Goal: Task Accomplishment & Management: Complete application form

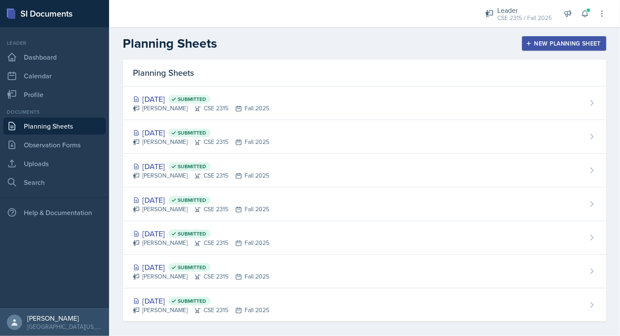
click at [537, 48] on button "New Planning Sheet" at bounding box center [564, 43] width 84 height 14
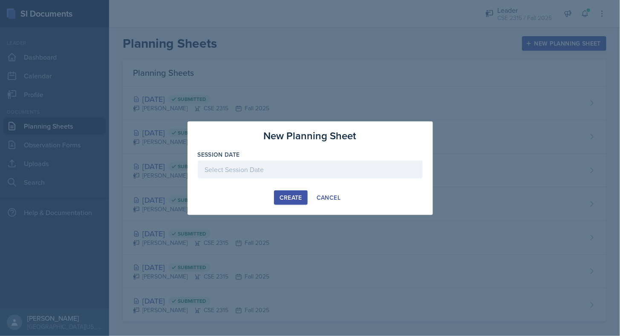
click at [322, 171] on div at bounding box center [310, 170] width 225 height 18
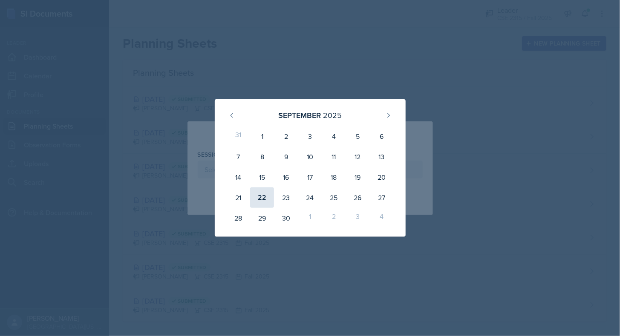
click at [267, 199] on div "22" at bounding box center [262, 197] width 24 height 20
type input "[DATE]"
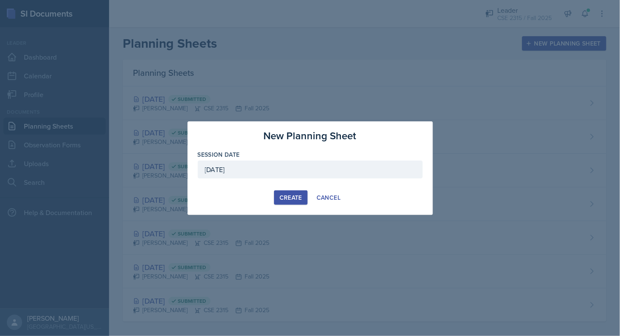
click at [304, 201] on button "Create" at bounding box center [291, 197] width 34 height 14
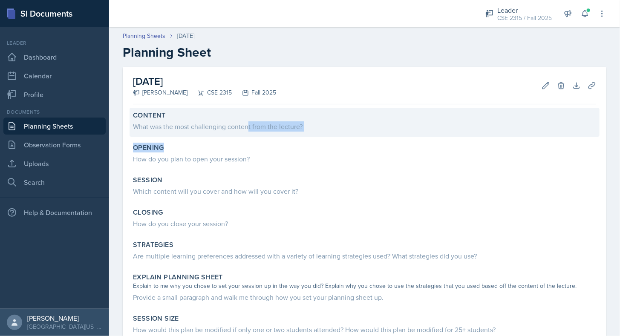
drag, startPoint x: 233, startPoint y: 141, endPoint x: 247, endPoint y: 129, distance: 17.5
click at [247, 129] on div "Content What was the most challenging content from the lecture? Opening How do …" at bounding box center [364, 277] width 463 height 339
click at [247, 129] on div "What was the most challenging content from the lecture?" at bounding box center [364, 126] width 463 height 10
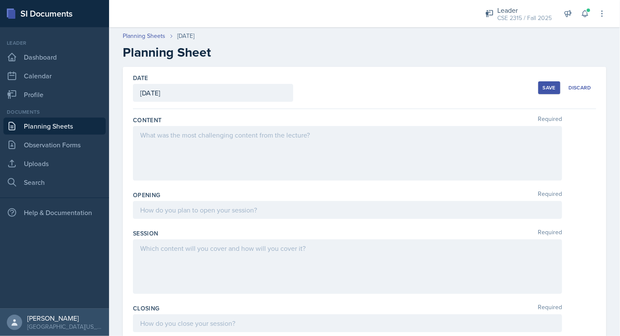
click at [193, 156] on div at bounding box center [347, 153] width 429 height 55
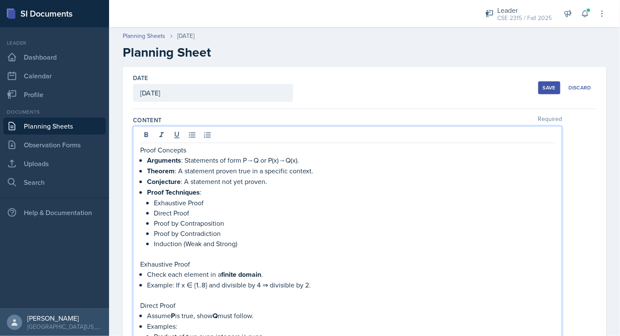
click at [142, 153] on p "Proof Concepts" at bounding box center [347, 150] width 414 height 10
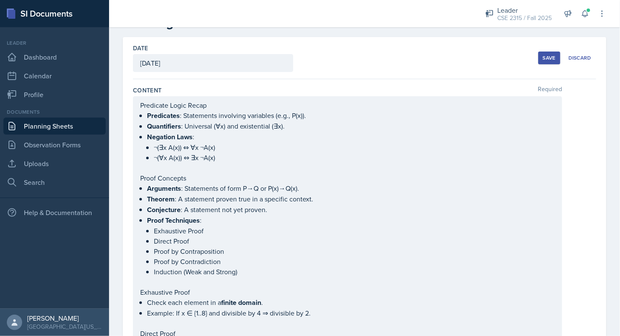
scroll to position [17, 0]
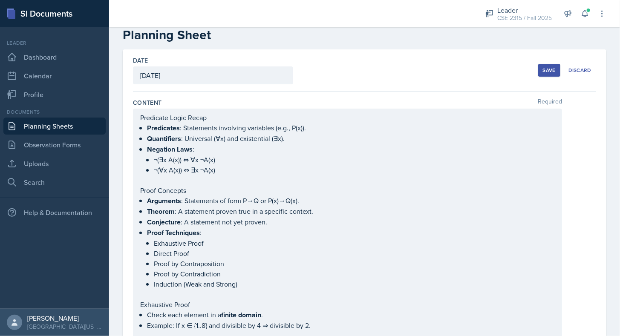
click at [542, 72] on div "Save" at bounding box center [548, 70] width 13 height 7
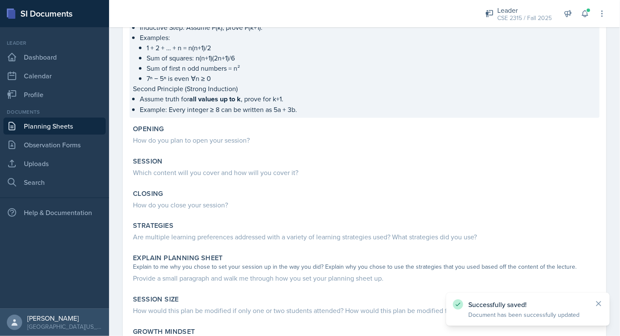
scroll to position [561, 0]
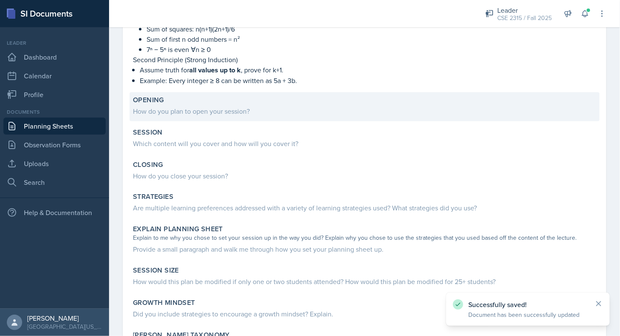
click at [195, 109] on div "How do you plan to open your session?" at bounding box center [364, 111] width 463 height 10
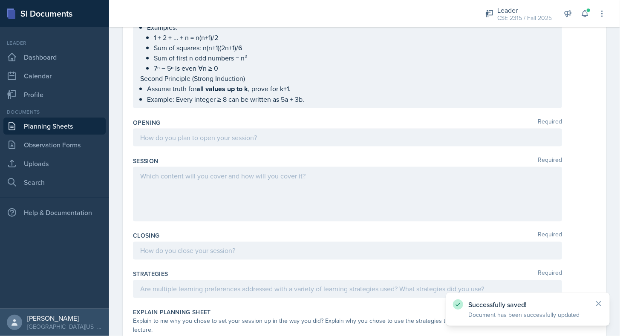
click at [193, 119] on div "Opening Required" at bounding box center [364, 122] width 463 height 9
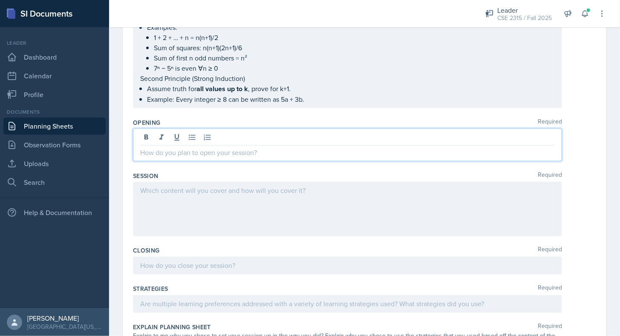
click at [193, 129] on div at bounding box center [347, 145] width 429 height 33
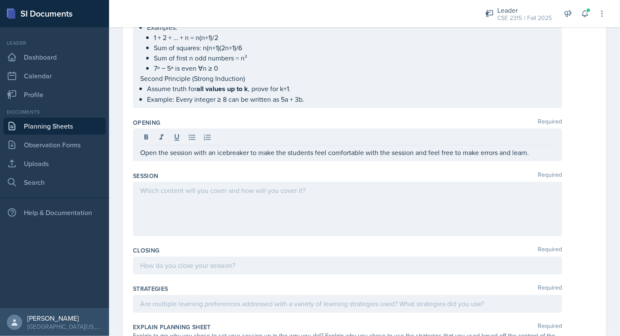
click at [175, 157] on div "Opening Required Open the session with an icebreaker to make the students feel …" at bounding box center [364, 141] width 463 height 53
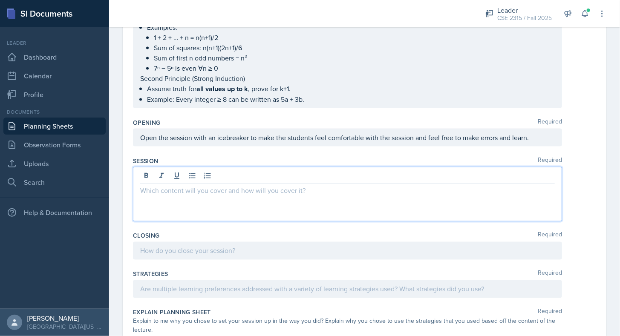
click at [219, 172] on div at bounding box center [347, 194] width 429 height 55
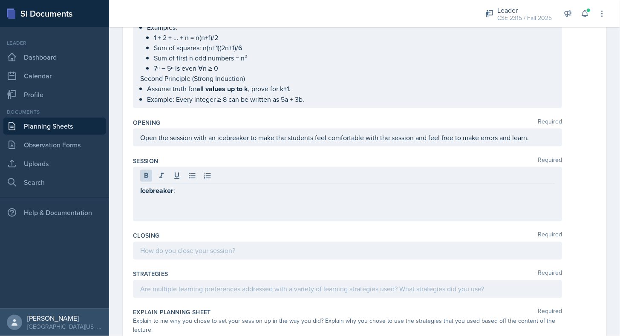
click at [219, 172] on div at bounding box center [347, 177] width 414 height 14
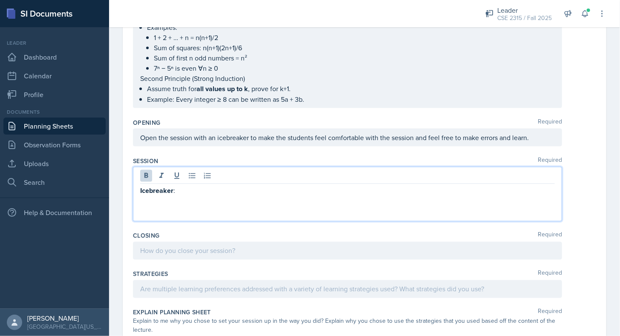
click at [181, 157] on div "Session Required" at bounding box center [364, 161] width 463 height 9
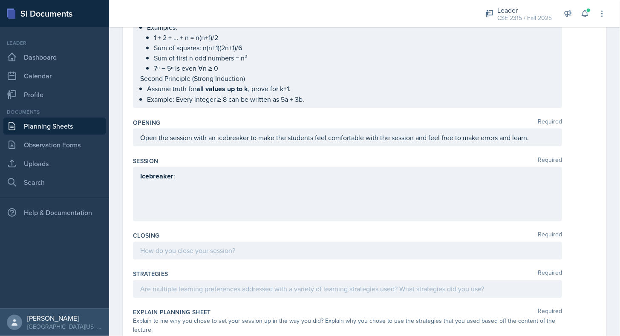
click at [247, 182] on div "Icebreaker :" at bounding box center [347, 194] width 429 height 55
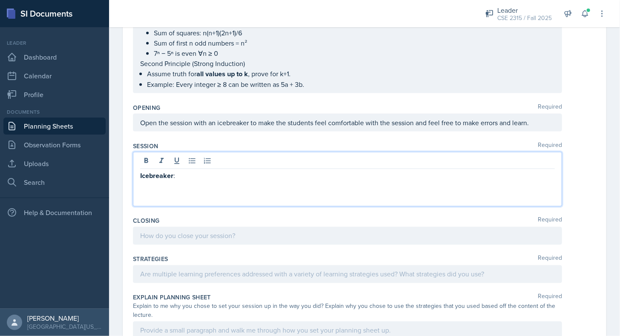
click at [235, 171] on p "Icebreaker :" at bounding box center [347, 176] width 414 height 11
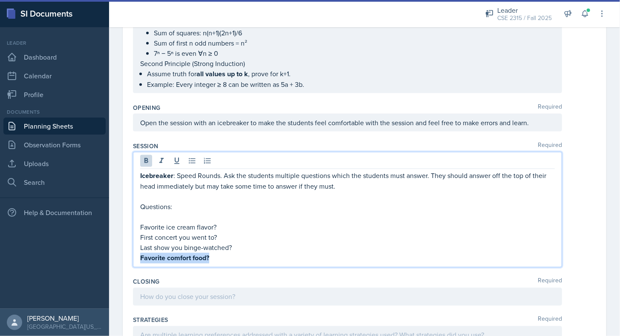
drag, startPoint x: 239, startPoint y: 253, endPoint x: 138, endPoint y: 250, distance: 100.5
click at [138, 250] on div "Icebreaker : Speed Rounds. Ask the students multiple questions which the studen…" at bounding box center [347, 209] width 429 height 115
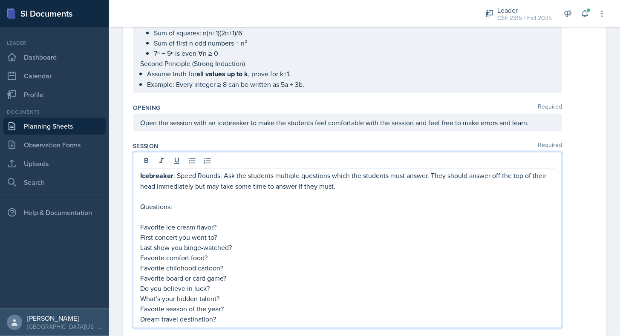
scroll to position [615, 0]
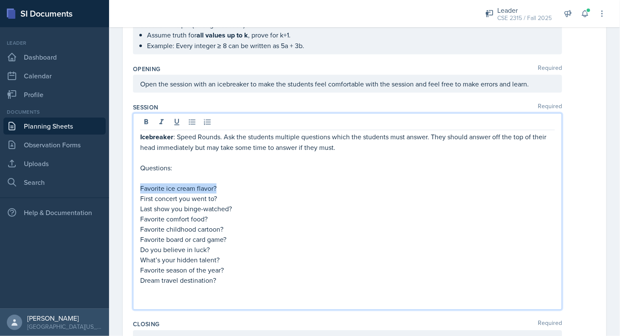
drag, startPoint x: 221, startPoint y: 183, endPoint x: 133, endPoint y: 181, distance: 87.3
click at [133, 181] on div "Icebreaker : Speed Rounds. Ask the students multiple questions which the studen…" at bounding box center [347, 211] width 429 height 197
copy p "Favorite ice cream flavor?"
click at [179, 184] on p "Favorite ice cream flavor?" at bounding box center [347, 189] width 414 height 10
drag, startPoint x: 221, startPoint y: 194, endPoint x: 126, endPoint y: 194, distance: 94.5
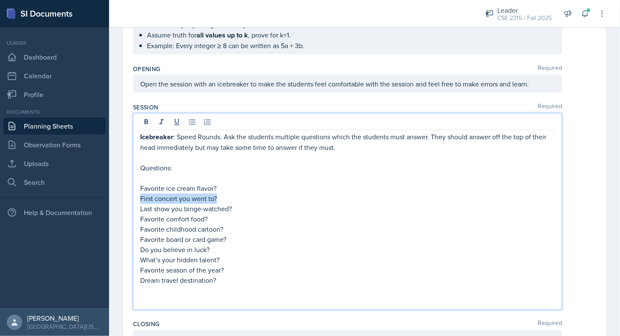
click at [126, 194] on div "Date [DATE] [DATE] 31 1 2 3 4 5 6 7 8 9 10 11 12 13 14 15 16 17 18 19 20 21 22 …" at bounding box center [364, 31] width 483 height 1158
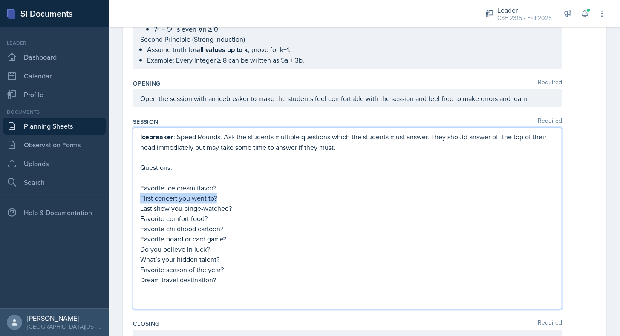
copy p "First concert you went to?"
click at [177, 193] on p "First concert you went to?" at bounding box center [347, 198] width 414 height 10
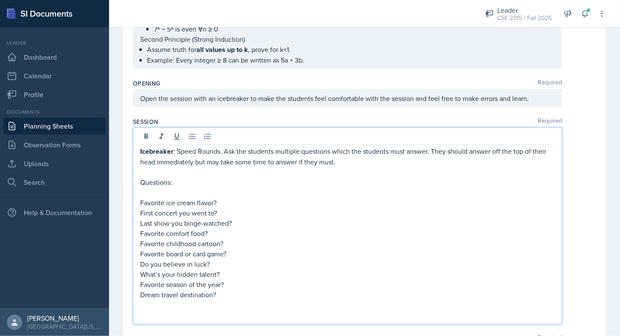
scroll to position [615, 0]
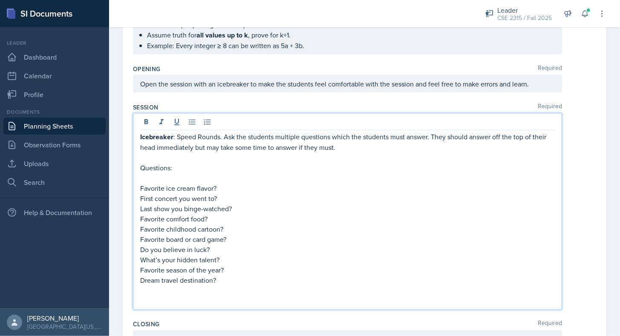
click at [229, 204] on p "Last show you binge-watched?" at bounding box center [347, 209] width 414 height 10
drag, startPoint x: 235, startPoint y: 200, endPoint x: 134, endPoint y: 199, distance: 101.4
click at [134, 199] on div "Icebreaker : Speed Rounds. Ask the students multiple questions which the studen…" at bounding box center [347, 211] width 429 height 197
click at [233, 207] on p "Last show you binge-watched?" at bounding box center [347, 209] width 414 height 10
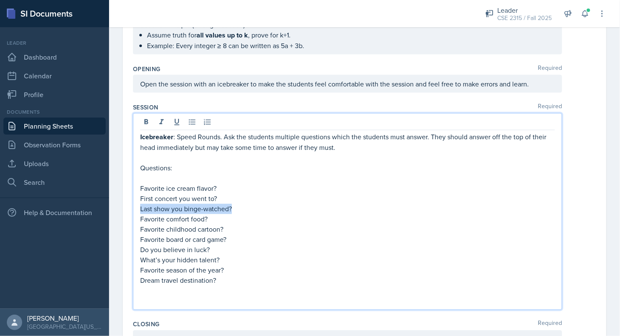
drag, startPoint x: 235, startPoint y: 202, endPoint x: 132, endPoint y: 204, distance: 102.2
click at [132, 204] on div "Date [DATE] [DATE] 31 1 2 3 4 5 6 7 8 9 10 11 12 13 14 15 16 17 18 19 20 21 22 …" at bounding box center [364, 31] width 483 height 1158
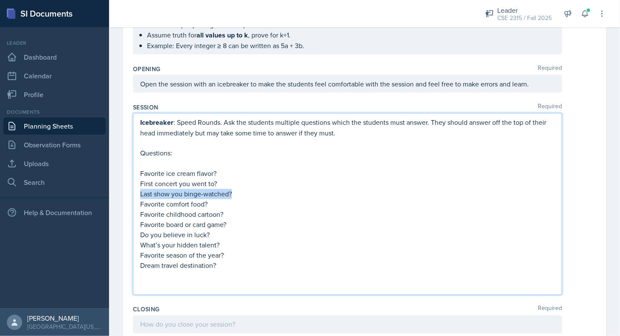
scroll to position [600, 0]
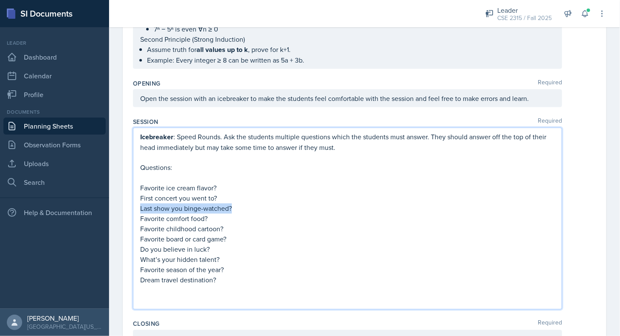
copy p "Last show you binge-watched?"
click at [182, 206] on p "Last show you binge-watched?" at bounding box center [347, 209] width 414 height 10
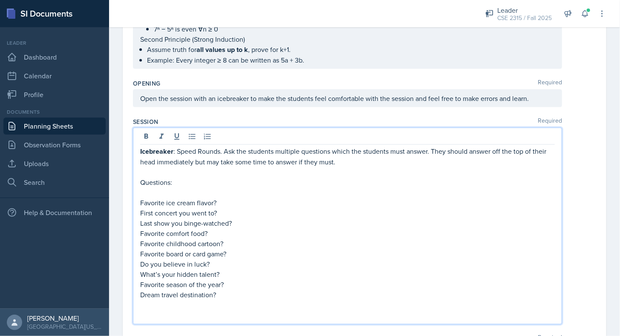
scroll to position [615, 0]
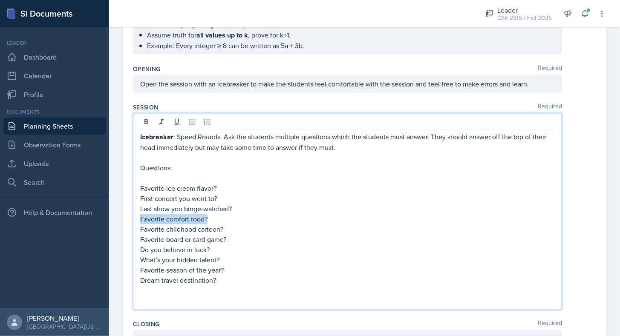
drag, startPoint x: 212, startPoint y: 210, endPoint x: 136, endPoint y: 214, distance: 75.9
click at [136, 214] on div "Icebreaker : Speed Rounds. Ask the students multiple questions which the studen…" at bounding box center [347, 211] width 429 height 197
copy p "Favorite comfort food?"
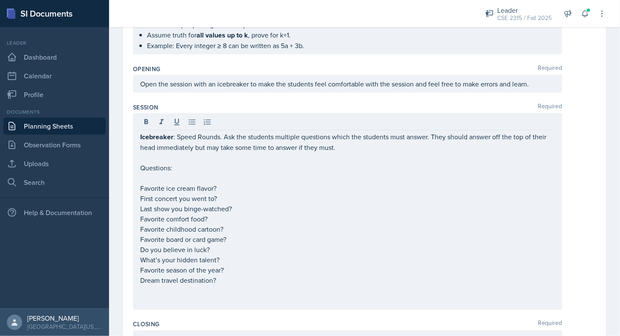
click at [136, 214] on div "Icebreaker : Speed Rounds. Ask the students multiple questions which the studen…" at bounding box center [347, 211] width 429 height 197
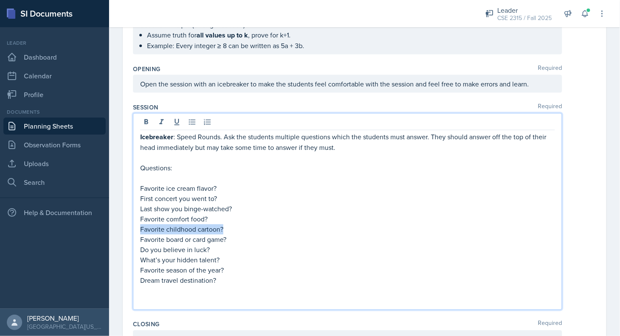
drag, startPoint x: 225, startPoint y: 221, endPoint x: 139, endPoint y: 224, distance: 86.1
click at [139, 224] on div "Icebreaker : Speed Rounds. Ask the students multiple questions which the studen…" at bounding box center [347, 211] width 429 height 197
copy p "Favorite childhood cartoon?"
click at [165, 227] on p "Favorite childhood cartoon?" at bounding box center [347, 229] width 414 height 10
click at [227, 235] on p "Favorite board or card game?" at bounding box center [347, 240] width 414 height 10
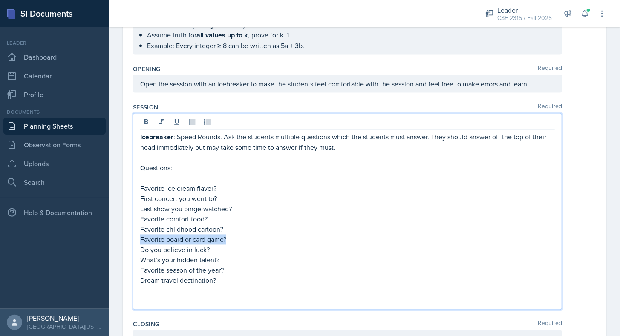
drag, startPoint x: 228, startPoint y: 230, endPoint x: 135, endPoint y: 230, distance: 92.8
click at [135, 230] on div "Icebreaker : Speed Rounds. Ask the students multiple questions which the studen…" at bounding box center [347, 211] width 429 height 197
copy p "Favorite board or card game?"
click at [168, 235] on p "Favorite board or card game?" at bounding box center [347, 240] width 414 height 10
drag, startPoint x: 217, startPoint y: 243, endPoint x: 140, endPoint y: 246, distance: 77.1
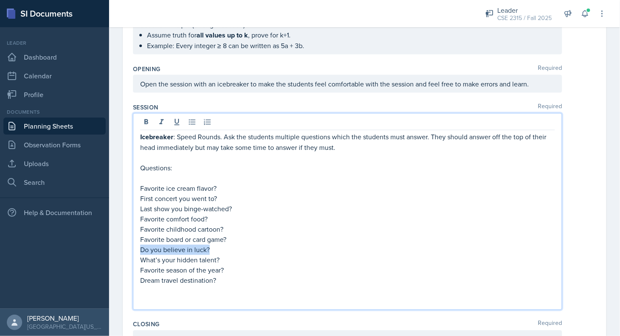
click at [140, 246] on p "Do you believe in luck?" at bounding box center [347, 250] width 414 height 10
copy p "Do you believe in luck?"
click at [140, 246] on p "Do you believe in luck?" at bounding box center [347, 250] width 414 height 10
drag, startPoint x: 224, startPoint y: 259, endPoint x: 140, endPoint y: 258, distance: 84.3
click at [140, 258] on div "Icebreaker : Speed Rounds. Ask the students multiple questions which the studen…" at bounding box center [347, 219] width 414 height 174
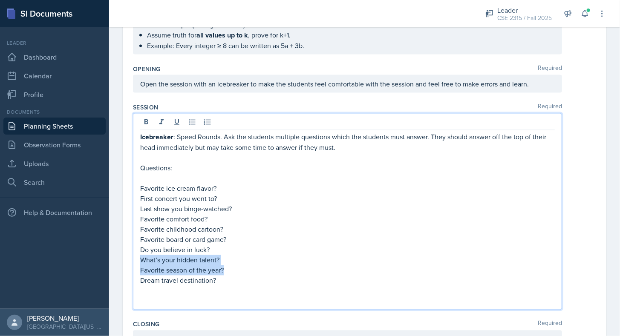
copy div "What’s your hidden talent? Favorite season of the year?"
click at [140, 258] on p "What’s your hidden talent?" at bounding box center [347, 260] width 414 height 10
drag, startPoint x: 230, startPoint y: 261, endPoint x: 132, endPoint y: 264, distance: 98.0
click at [132, 264] on div "Date [DATE] [DATE] 31 1 2 3 4 5 6 7 8 9 10 11 12 13 14 15 16 17 18 19 20 21 22 …" at bounding box center [364, 31] width 483 height 1158
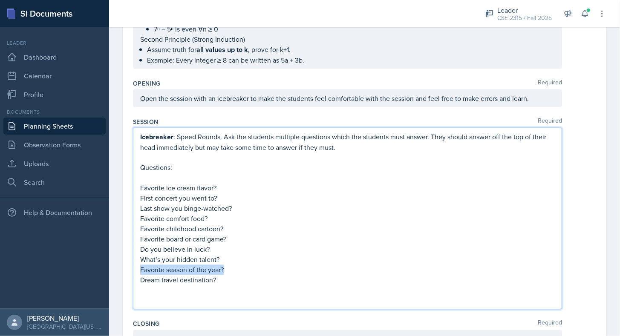
copy p "Favorite season of the year?"
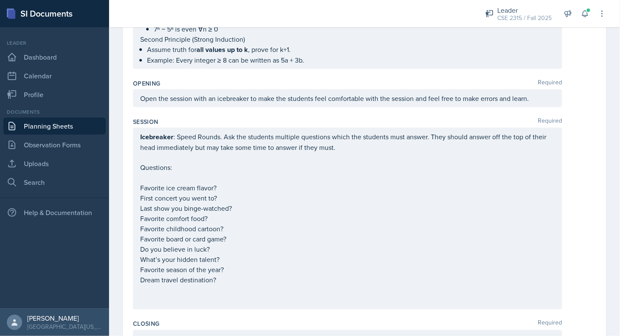
click at [132, 264] on div "Date [DATE] [DATE] 31 1 2 3 4 5 6 7 8 9 10 11 12 13 14 15 16 17 18 19 20 21 22 …" at bounding box center [364, 37] width 483 height 1143
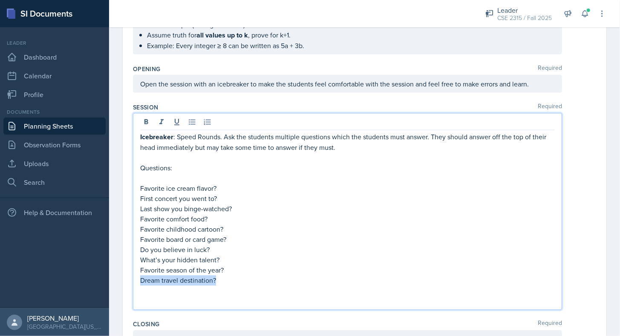
drag, startPoint x: 220, startPoint y: 273, endPoint x: 121, endPoint y: 270, distance: 99.3
click at [121, 270] on div "Date [DATE] [DATE] 31 1 2 3 4 5 6 7 8 9 10 11 12 13 14 15 16 17 18 19 20 21 22 …" at bounding box center [364, 41] width 511 height 1178
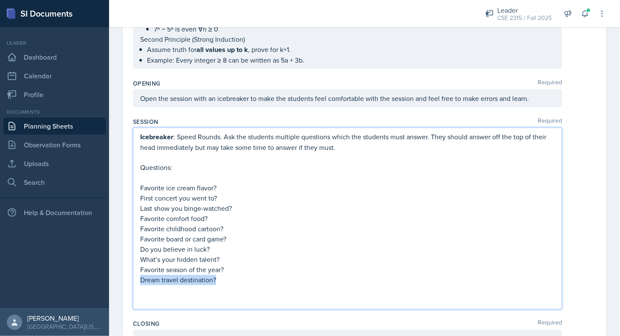
copy p "Dream travel destination?"
click at [177, 275] on p "Dream travel destination?" at bounding box center [347, 280] width 414 height 10
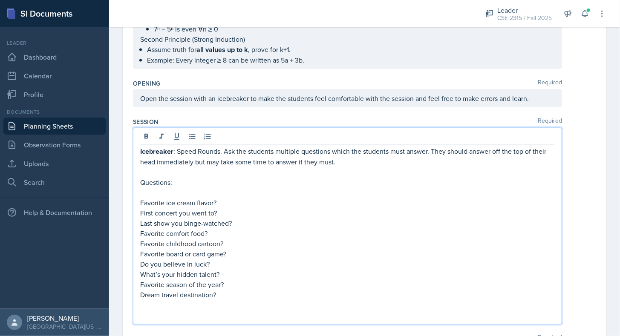
scroll to position [615, 0]
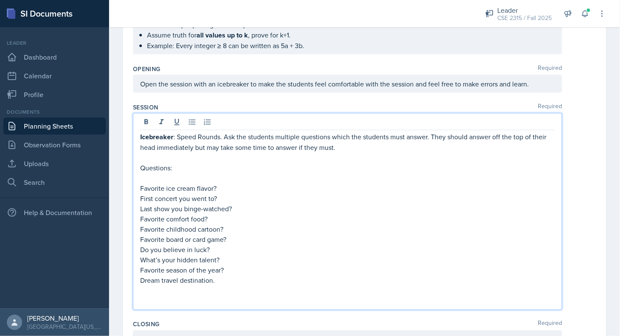
click at [198, 303] on div "Icebreaker : Speed Rounds. Ask the students multiple questions which the studen…" at bounding box center [347, 211] width 429 height 197
click at [193, 298] on p at bounding box center [347, 301] width 414 height 10
click at [228, 276] on p "Dream travel destination." at bounding box center [347, 281] width 414 height 10
click at [238, 316] on p "Summarize the Lecture :" at bounding box center [347, 321] width 414 height 11
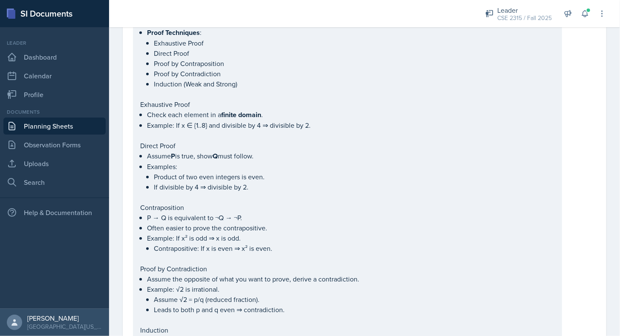
scroll to position [0, 0]
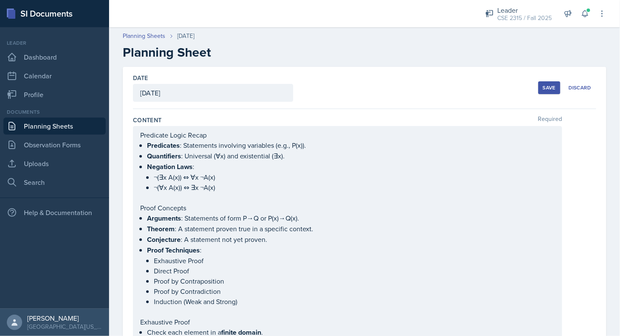
click at [538, 83] on button "Save" at bounding box center [549, 87] width 22 height 13
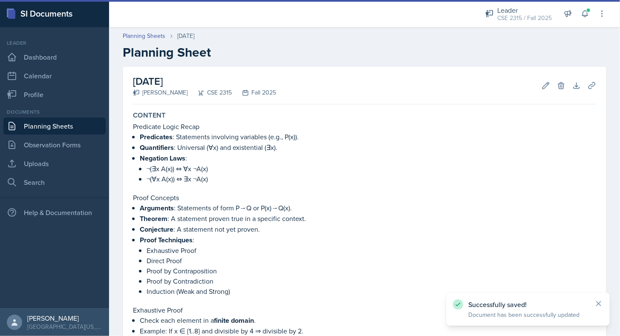
click at [77, 123] on link "Planning Sheets" at bounding box center [54, 126] width 102 height 17
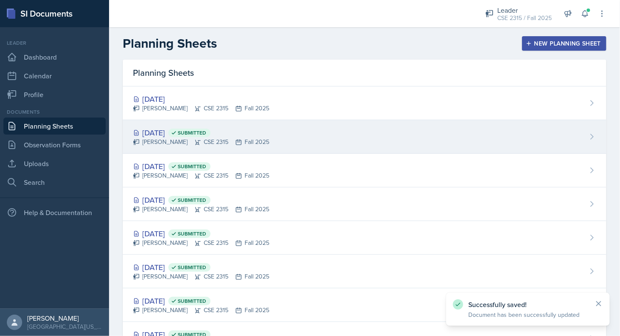
click at [184, 132] on div "[DATE] Submitted" at bounding box center [201, 132] width 136 height 11
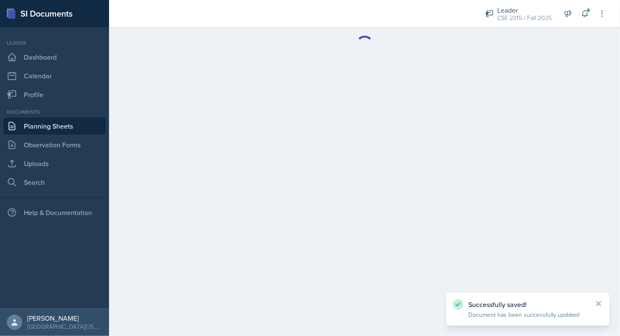
click at [70, 129] on link "Planning Sheets" at bounding box center [54, 126] width 102 height 17
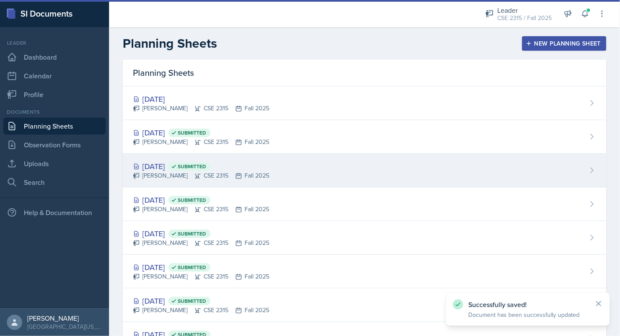
click at [164, 158] on div "[DATE] Submitted [PERSON_NAME] CSE 2315 Fall 2025" at bounding box center [364, 171] width 483 height 34
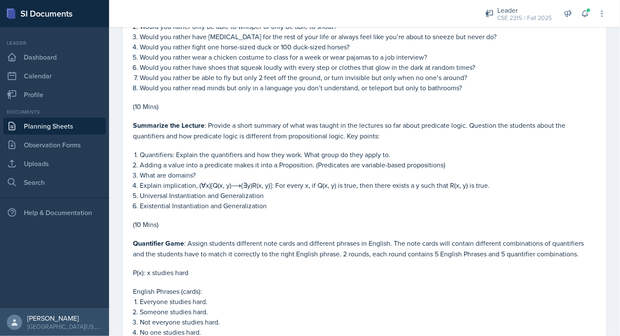
scroll to position [793, 0]
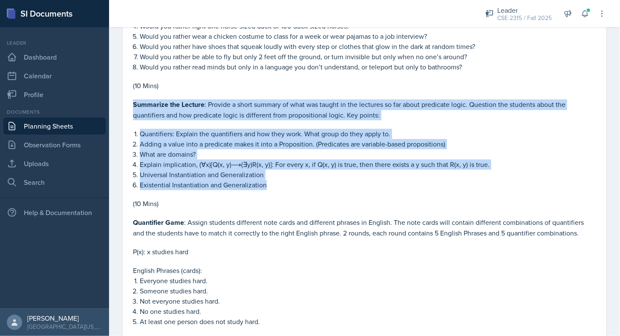
drag, startPoint x: 132, startPoint y: 98, endPoint x: 288, endPoint y: 180, distance: 176.9
click at [288, 180] on p "Existential Instantiation and Generalization" at bounding box center [368, 185] width 456 height 10
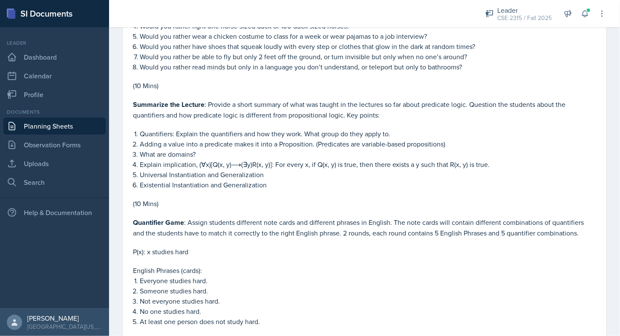
click at [62, 121] on link "Planning Sheets" at bounding box center [54, 126] width 102 height 17
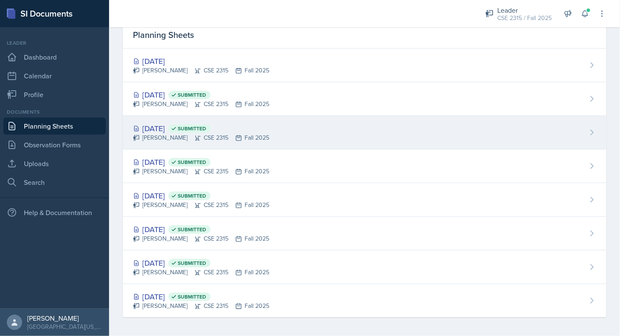
scroll to position [5, 0]
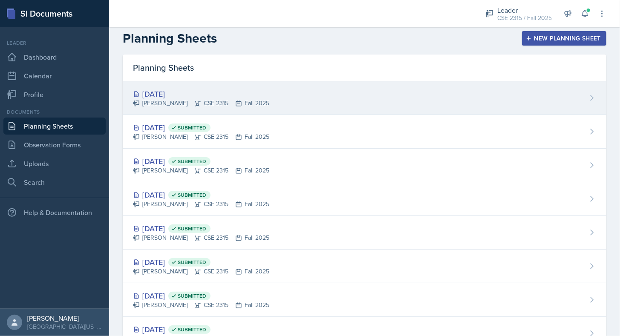
click at [175, 103] on div "[PERSON_NAME] CSE 2315 Fall 2025" at bounding box center [201, 103] width 136 height 9
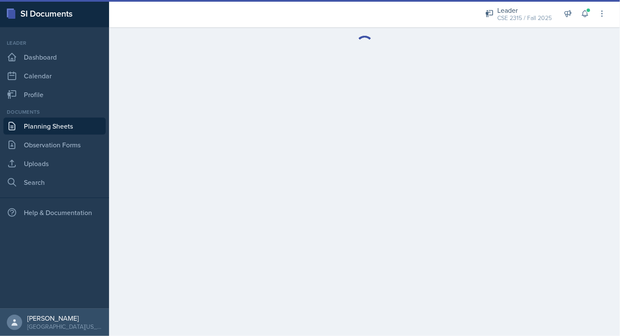
click at [175, 103] on main at bounding box center [364, 181] width 511 height 309
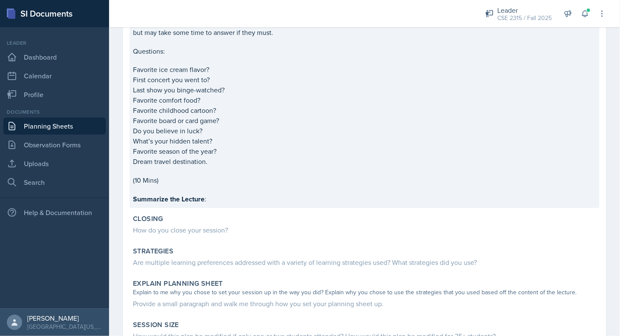
click at [191, 198] on strong "Summarize the Lecture" at bounding box center [169, 200] width 72 height 10
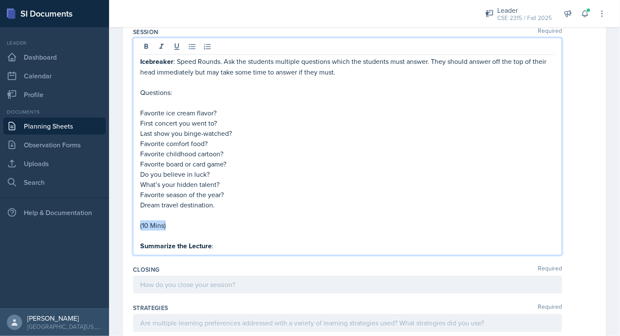
drag, startPoint x: 181, startPoint y: 218, endPoint x: 131, endPoint y: 221, distance: 49.5
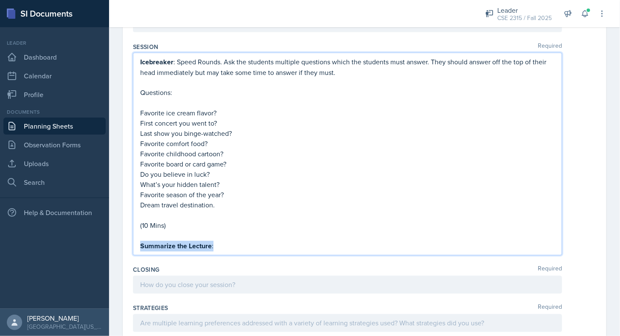
drag, startPoint x: 215, startPoint y: 243, endPoint x: 135, endPoint y: 241, distance: 80.5
click at [135, 241] on div "Icebreaker : Speed Rounds. Ask the students multiple questions which the studen…" at bounding box center [347, 154] width 429 height 203
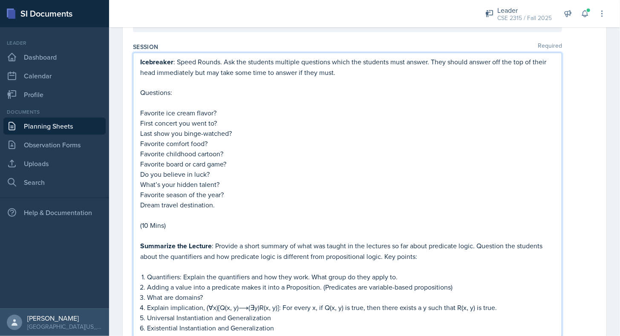
scroll to position [697, 0]
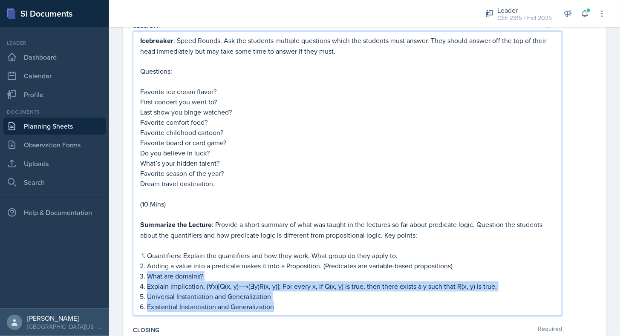
drag, startPoint x: 296, startPoint y: 301, endPoint x: 148, endPoint y: 269, distance: 151.6
click at [148, 269] on ol "Quantifiers: Explain the quantifiers and how they work. What group do they appl…" at bounding box center [351, 281] width 408 height 61
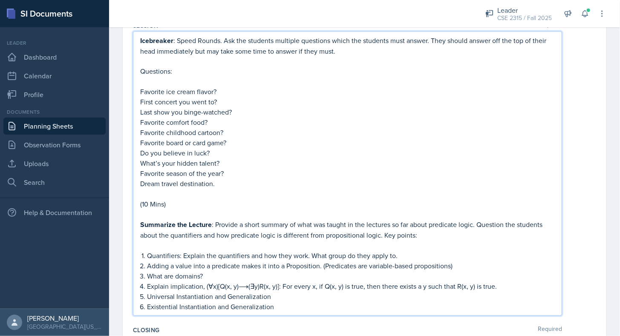
click at [338, 264] on p "Adding a value into a predicate makes it into a Proposition. (Predicates are va…" at bounding box center [351, 266] width 408 height 10
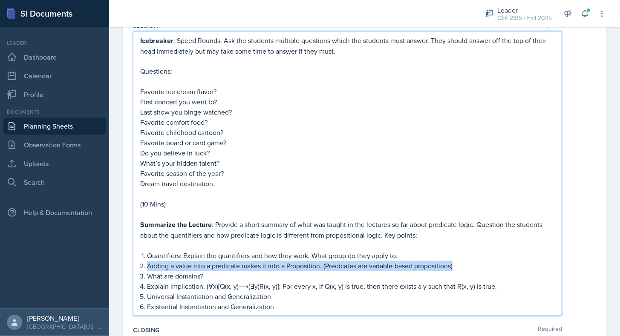
drag, startPoint x: 468, startPoint y: 261, endPoint x: 456, endPoint y: 253, distance: 14.4
click at [456, 253] on ol "Quantifiers: Explain the quantifiers and how they work. What group do they appl…" at bounding box center [351, 281] width 408 height 61
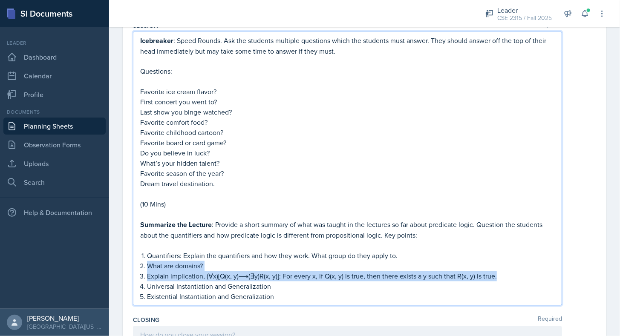
drag, startPoint x: 503, startPoint y: 267, endPoint x: 147, endPoint y: 260, distance: 355.6
click at [147, 260] on ol "Quantifiers: Explain the quantifiers and how they work. What group do they appl…" at bounding box center [351, 276] width 408 height 51
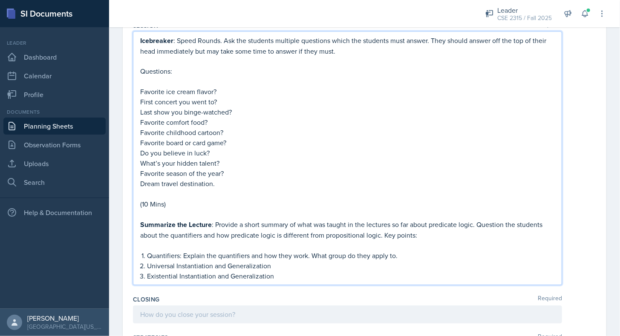
click at [290, 271] on p "Existential Instantiation and Generalization" at bounding box center [351, 276] width 408 height 10
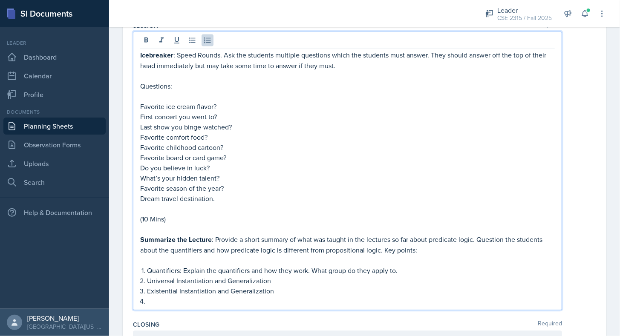
scroll to position [711, 0]
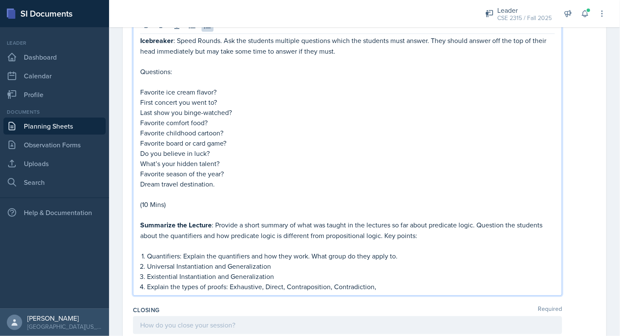
click at [391, 284] on p "Explain the types of proofs: Exhaustive, Direct, Contraposition, Contradiction," at bounding box center [351, 287] width 408 height 10
click at [426, 283] on p "Explain the types of proofs: Exhaustive, Direct, Contraposition, Contradiction,…" at bounding box center [351, 287] width 408 height 10
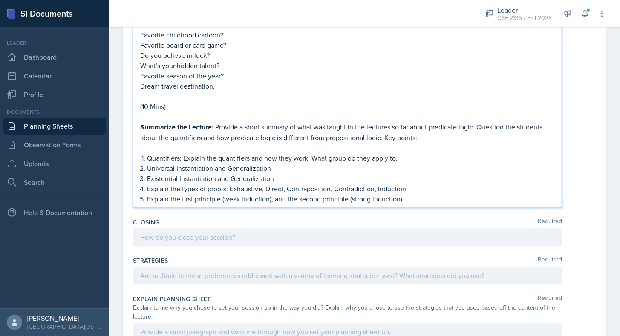
scroll to position [765, 0]
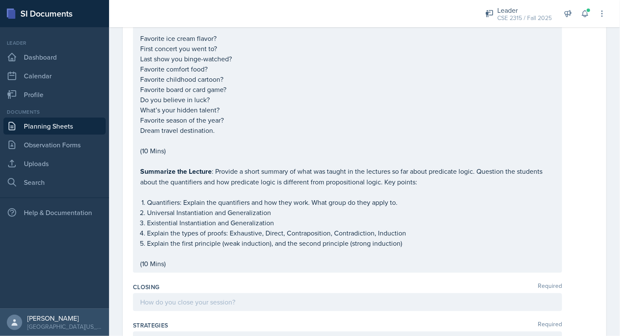
click at [296, 284] on div "Closing Required" at bounding box center [364, 287] width 463 height 9
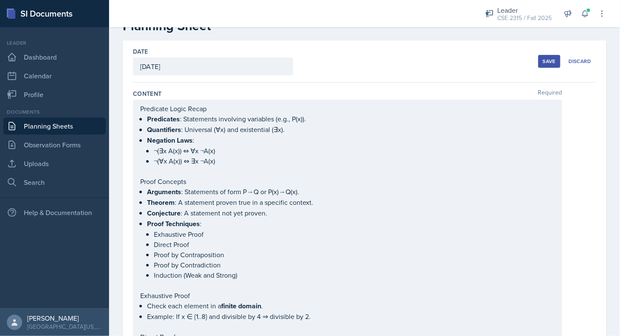
scroll to position [0, 0]
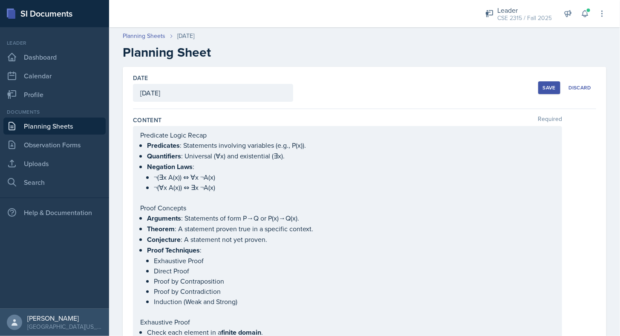
click at [541, 81] on button "Save" at bounding box center [549, 87] width 22 height 13
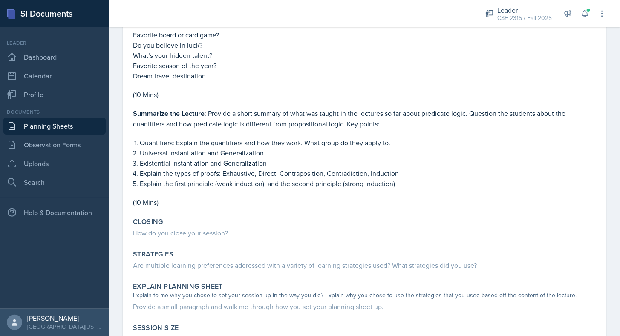
scroll to position [767, 0]
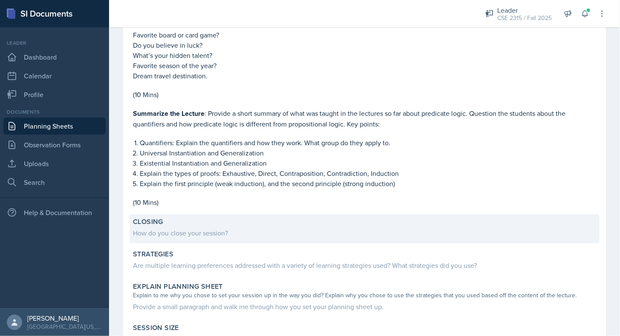
click at [212, 228] on div "How do you close your session?" at bounding box center [364, 233] width 463 height 10
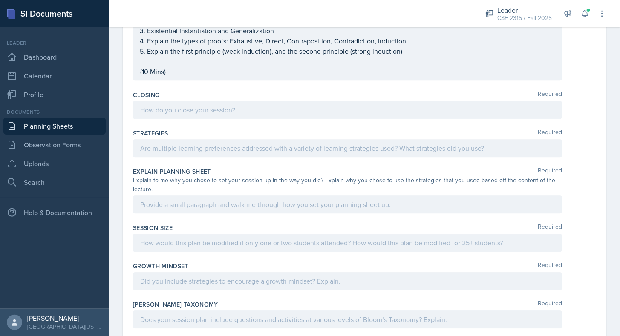
scroll to position [957, 0]
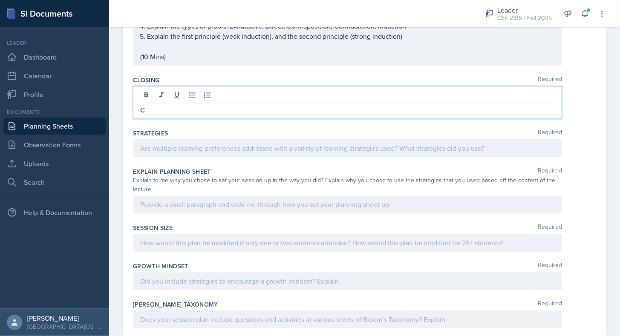
click at [190, 105] on p "C" at bounding box center [347, 110] width 414 height 10
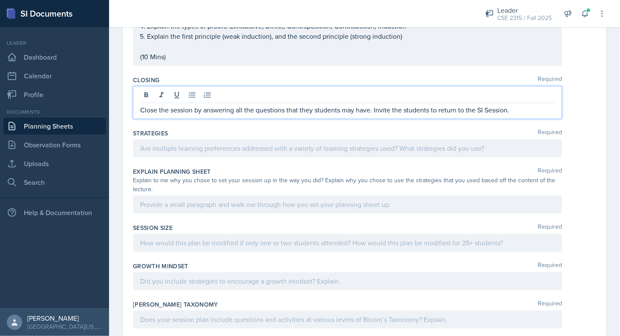
click at [271, 140] on div at bounding box center [347, 148] width 429 height 18
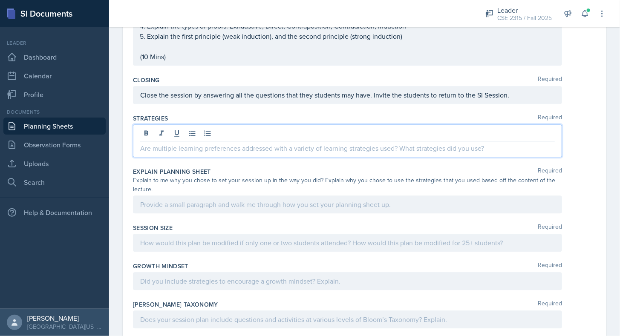
scroll to position [942, 0]
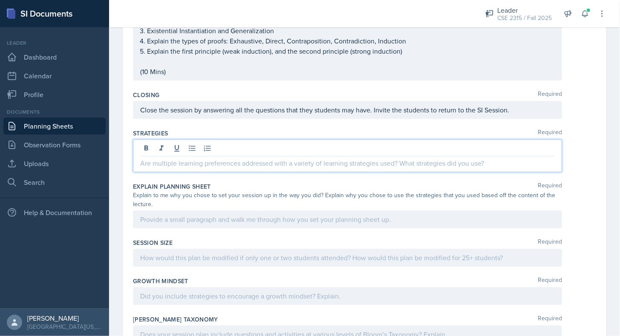
click at [287, 129] on div "Strategies Required" at bounding box center [364, 133] width 463 height 9
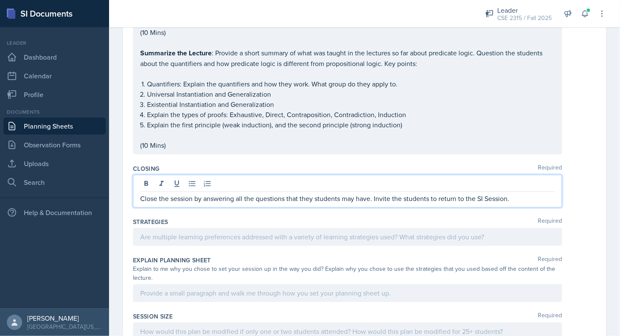
click at [520, 193] on p "Close the session by answering all the questions that they students may have. I…" at bounding box center [347, 198] width 414 height 10
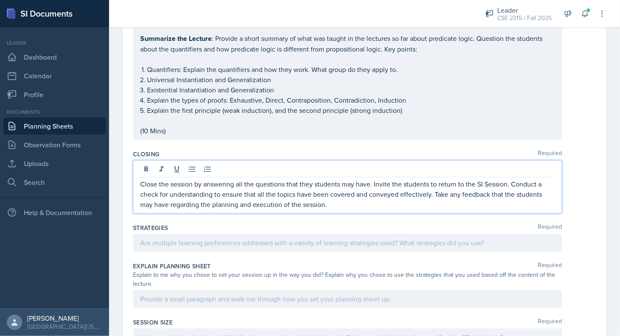
click at [475, 210] on div "Closing Required Close the session by answering all the questions that they stu…" at bounding box center [364, 183] width 463 height 74
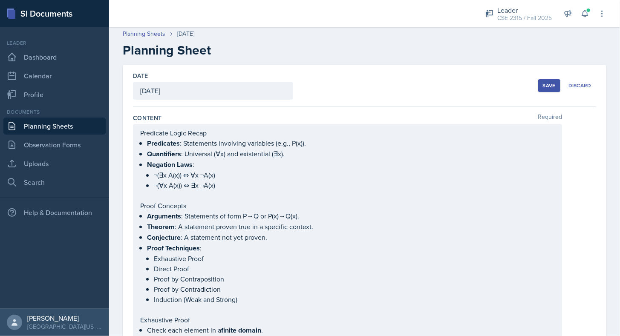
scroll to position [0, 0]
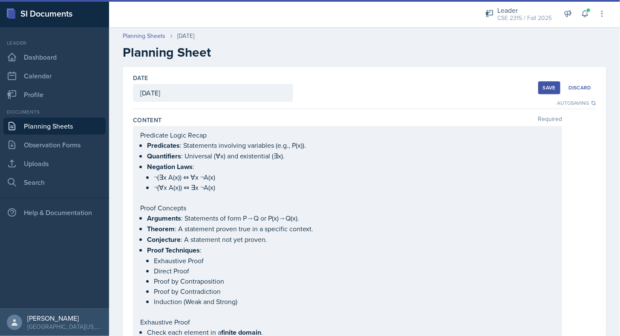
click at [542, 87] on div "Save" at bounding box center [548, 87] width 13 height 7
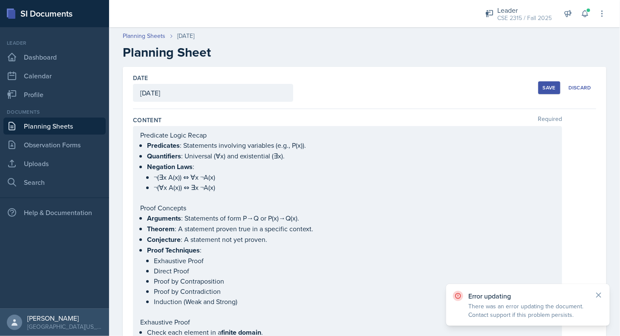
click at [545, 96] on div "Save Discard" at bounding box center [567, 88] width 58 height 20
click at [542, 89] on div "Save" at bounding box center [548, 87] width 13 height 7
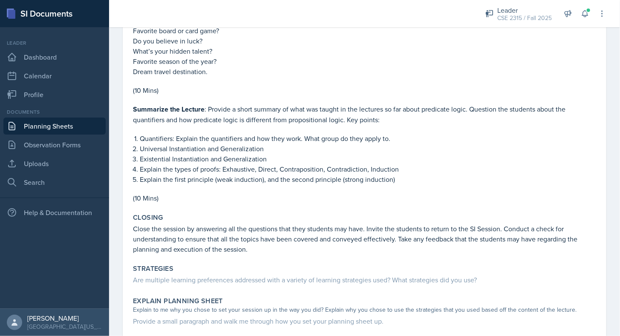
scroll to position [770, 0]
